Goal: Task Accomplishment & Management: Manage account settings

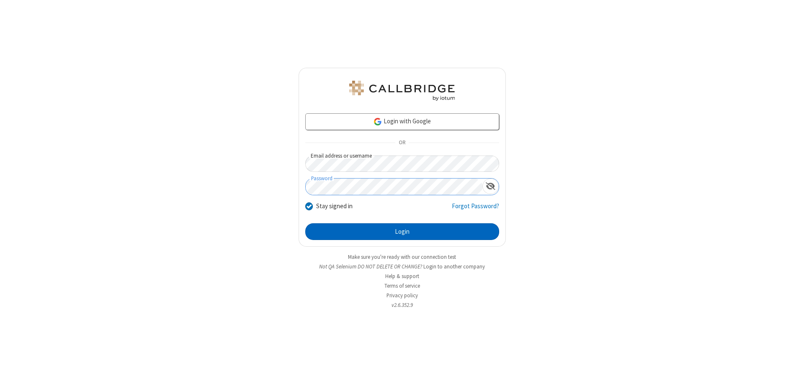
click at [402, 232] on button "Login" at bounding box center [402, 232] width 194 height 17
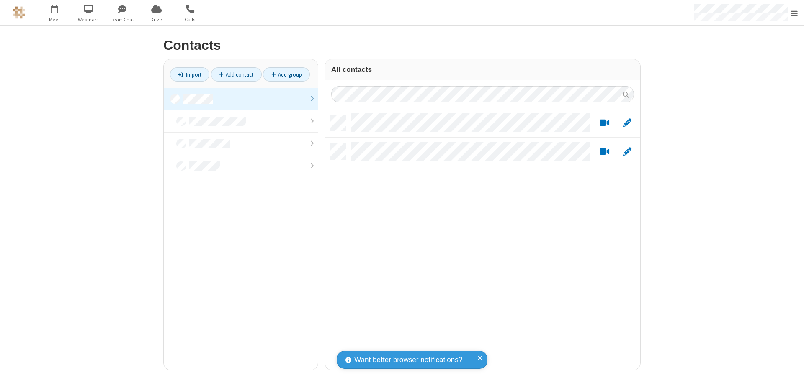
click at [241, 99] on link at bounding box center [241, 99] width 154 height 23
click at [236, 75] on link "Add contact" at bounding box center [236, 74] width 51 height 14
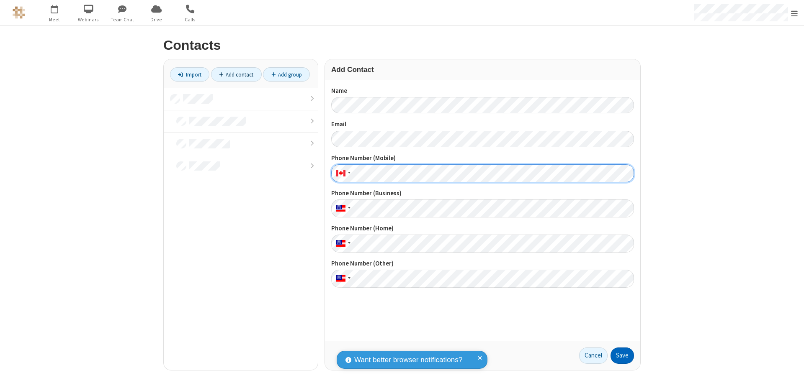
click at [622, 356] on button "Save" at bounding box center [621, 356] width 23 height 17
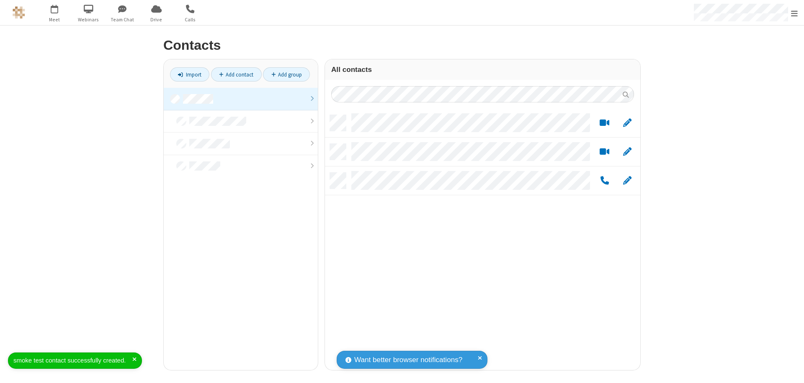
scroll to position [255, 309]
